Goal: Find specific page/section: Find specific page/section

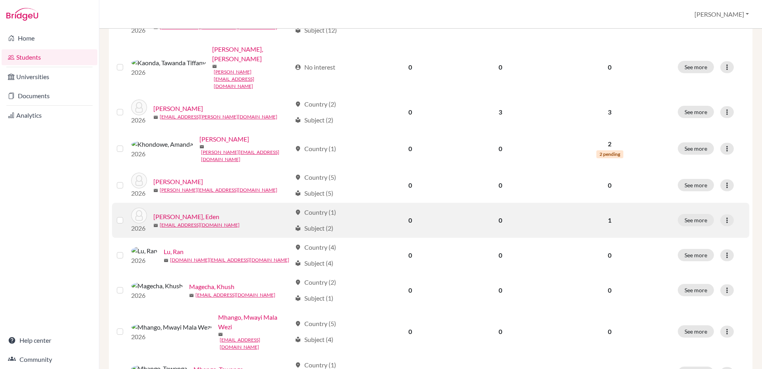
scroll to position [441, 0]
click at [192, 213] on link "[PERSON_NAME], Eden" at bounding box center [186, 218] width 66 height 10
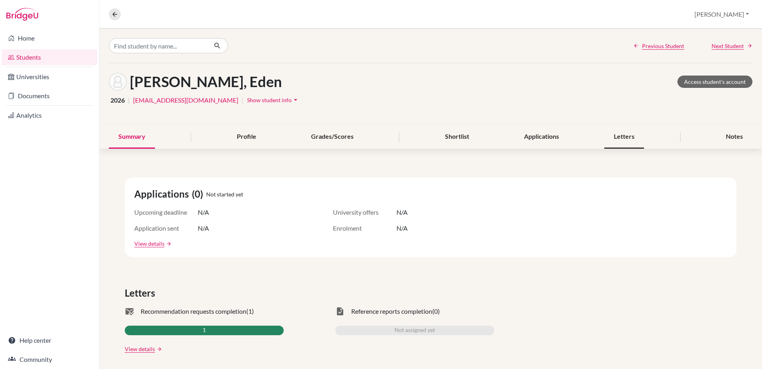
click at [644, 137] on div "Letters" at bounding box center [624, 136] width 40 height 23
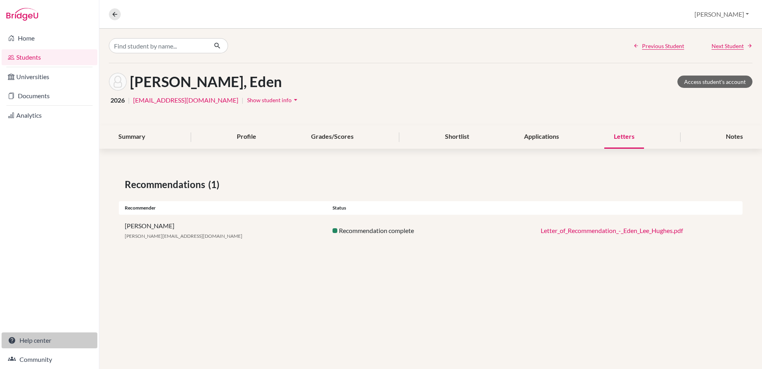
click at [34, 338] on link "Help center" at bounding box center [50, 340] width 96 height 16
click at [29, 54] on link "Students" at bounding box center [50, 57] width 96 height 16
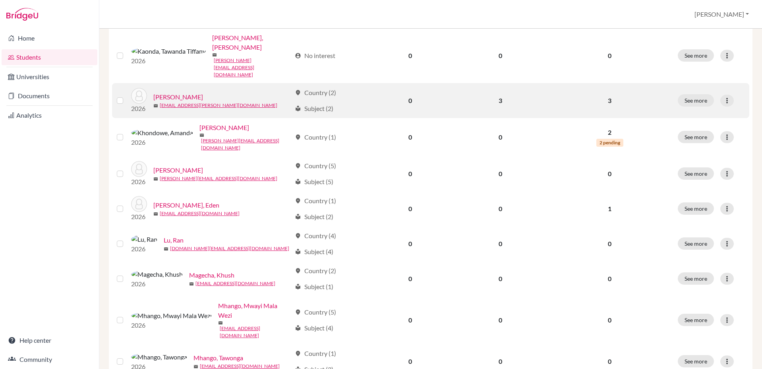
click at [192, 92] on link "[PERSON_NAME]" at bounding box center [178, 97] width 50 height 10
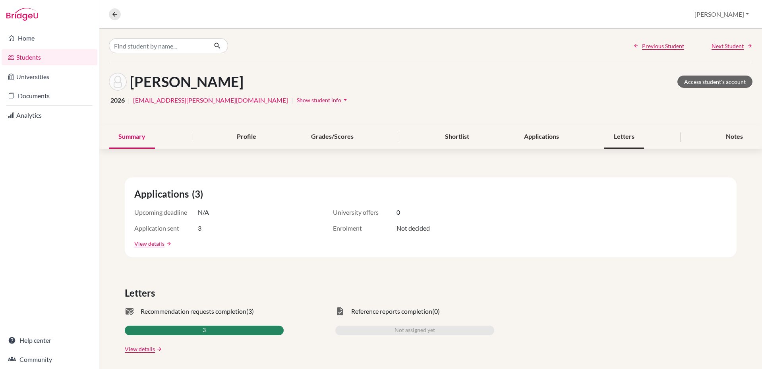
click at [639, 139] on div "Letters" at bounding box center [624, 136] width 40 height 23
